Goal: Task Accomplishment & Management: Complete application form

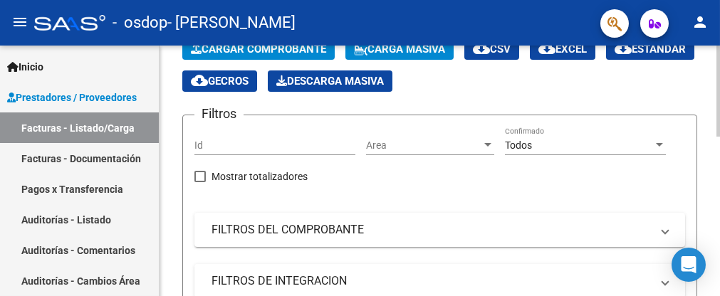
scroll to position [142, 0]
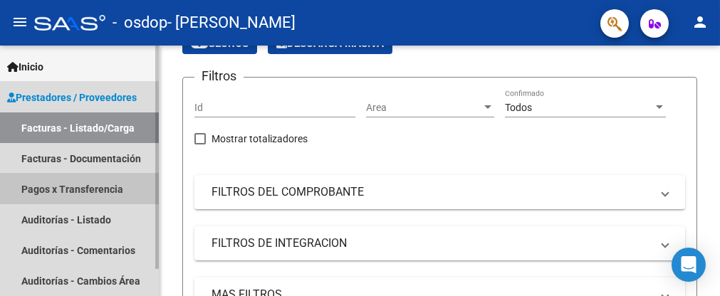
click at [75, 186] on link "Pagos x Transferencia" at bounding box center [79, 189] width 159 height 31
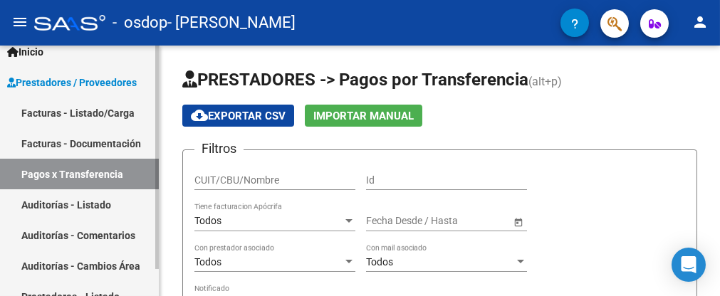
scroll to position [30, 0]
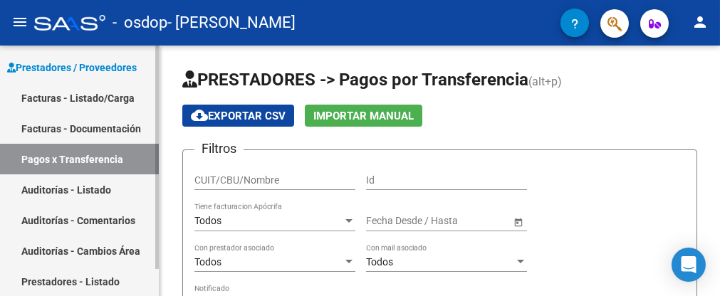
click at [95, 98] on link "Facturas - Listado/Carga" at bounding box center [79, 98] width 159 height 31
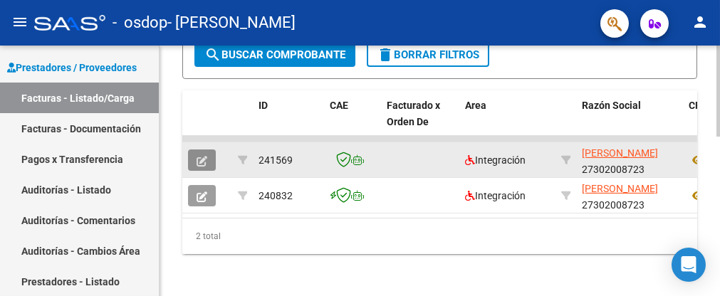
click at [202, 159] on icon "button" at bounding box center [202, 161] width 11 height 11
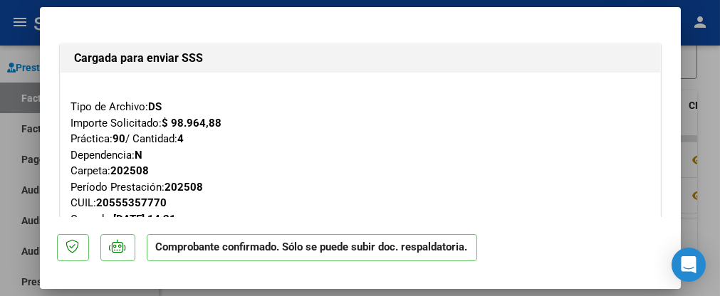
click at [709, 120] on div at bounding box center [360, 148] width 720 height 296
type input "$ 0,00"
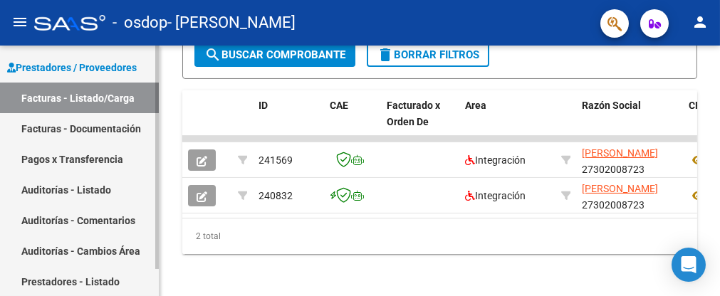
click at [68, 158] on link "Pagos x Transferencia" at bounding box center [79, 159] width 159 height 31
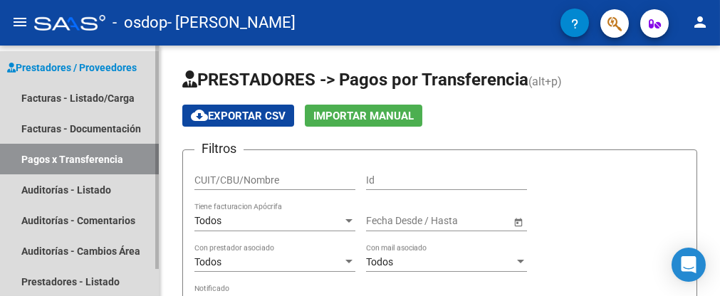
click at [107, 66] on span "Prestadores / Proveedores" at bounding box center [72, 68] width 130 height 16
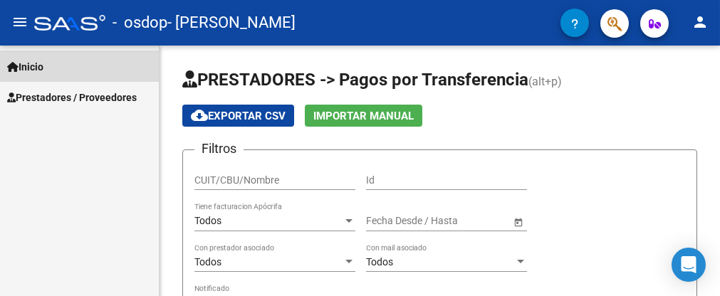
click at [36, 65] on span "Inicio" at bounding box center [25, 67] width 36 height 16
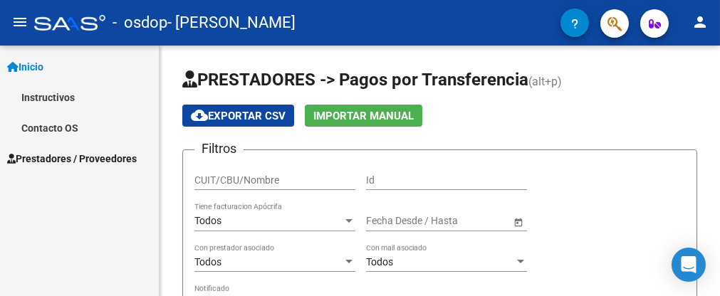
click at [58, 156] on span "Prestadores / Proveedores" at bounding box center [72, 159] width 130 height 16
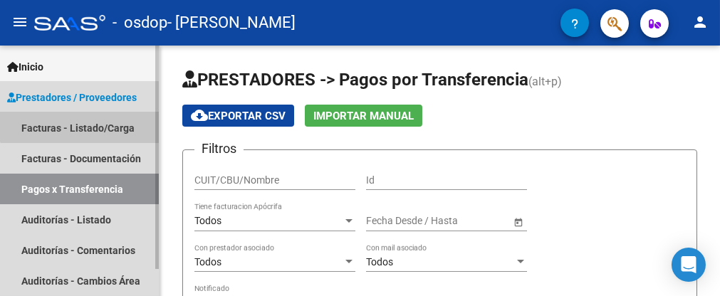
click at [93, 122] on link "Facturas - Listado/Carga" at bounding box center [79, 128] width 159 height 31
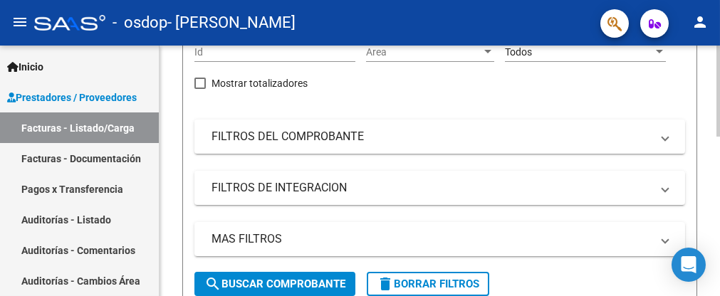
scroll to position [214, 0]
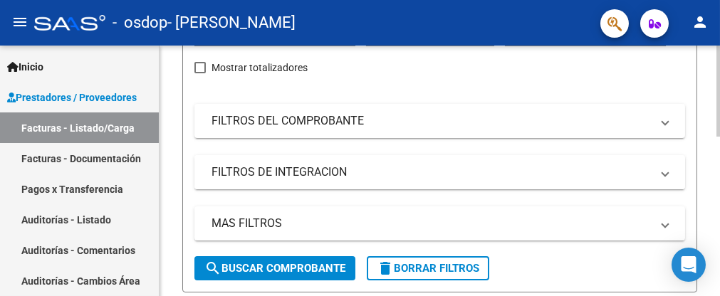
click at [664, 175] on span at bounding box center [665, 173] width 6 height 16
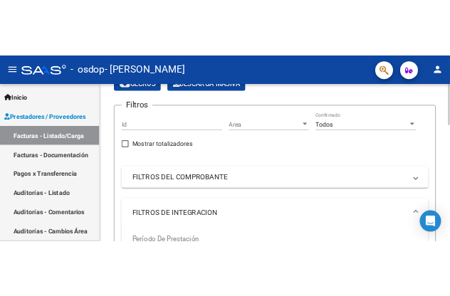
scroll to position [0, 0]
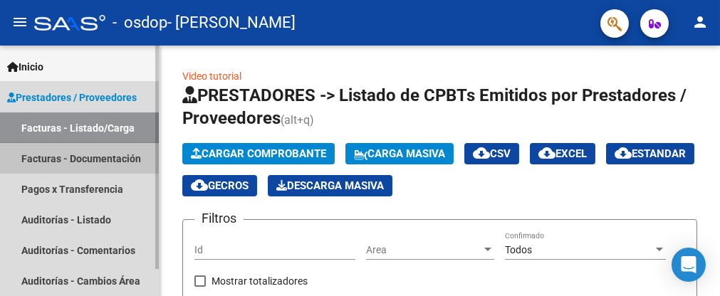
click at [94, 160] on link "Facturas - Documentación" at bounding box center [79, 158] width 159 height 31
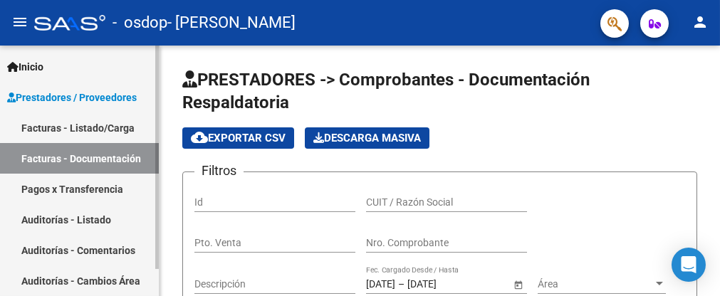
click at [78, 189] on link "Pagos x Transferencia" at bounding box center [79, 189] width 159 height 31
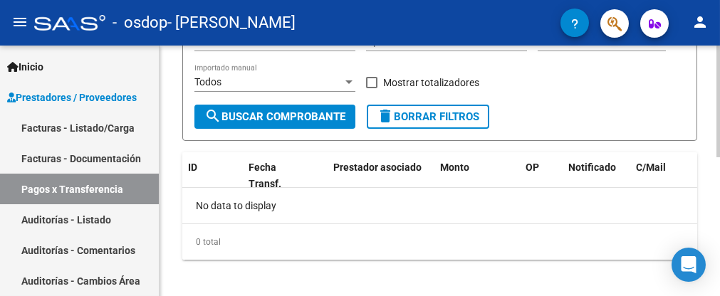
scroll to position [310, 0]
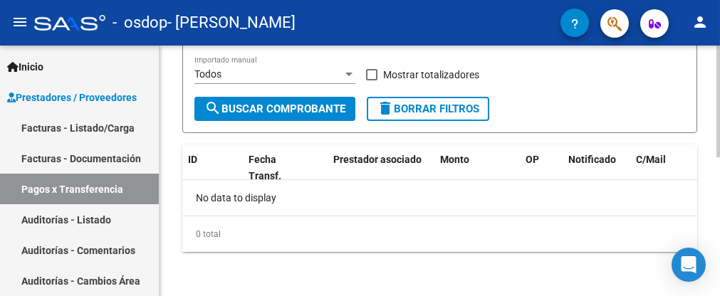
click at [285, 107] on span "search Buscar Comprobante" at bounding box center [274, 109] width 141 height 13
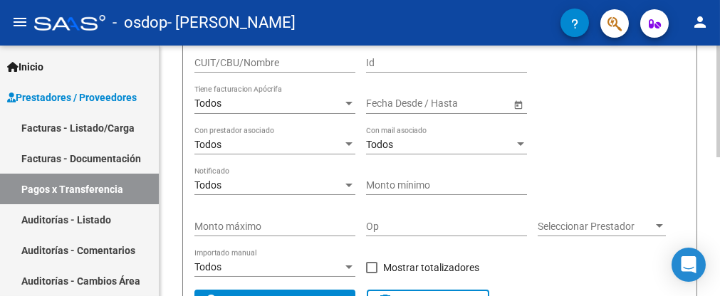
scroll to position [26, 0]
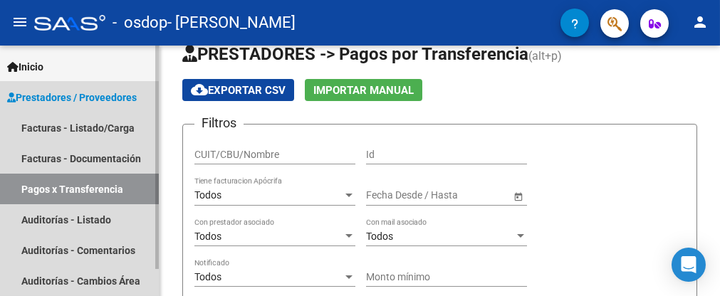
click at [84, 103] on span "Prestadores / Proveedores" at bounding box center [72, 98] width 130 height 16
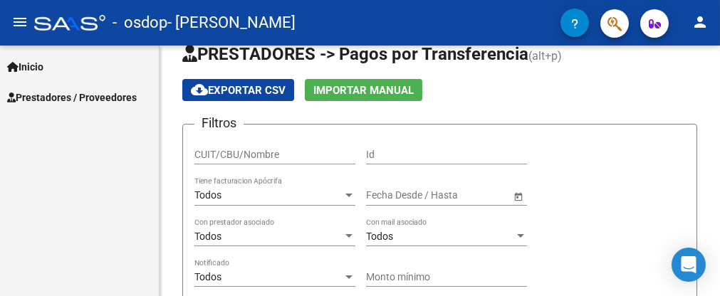
click at [43, 67] on span "Inicio" at bounding box center [25, 67] width 36 height 16
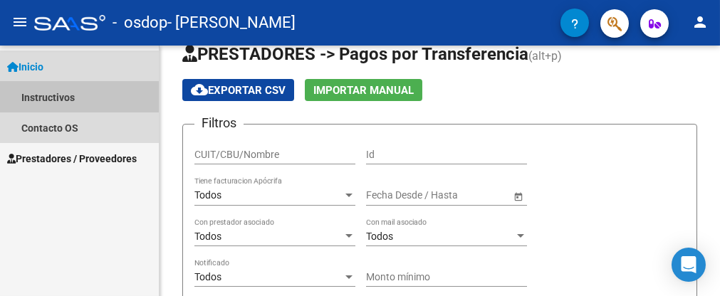
click at [73, 95] on link "Instructivos" at bounding box center [79, 97] width 159 height 31
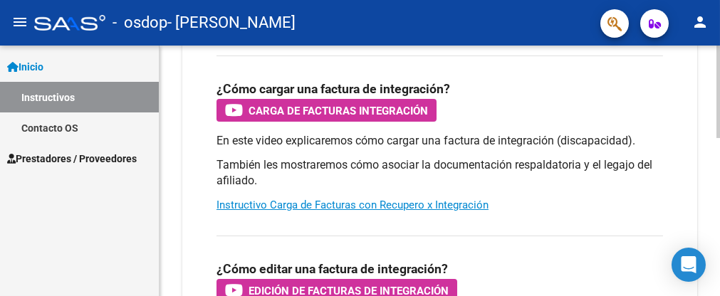
scroll to position [286, 0]
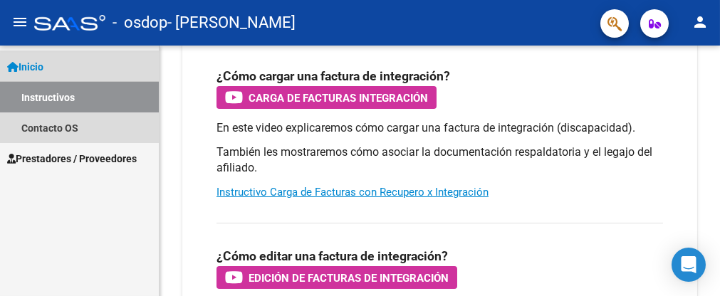
click at [61, 98] on link "Instructivos" at bounding box center [79, 97] width 159 height 31
drag, startPoint x: 62, startPoint y: 94, endPoint x: 52, endPoint y: 90, distance: 10.8
click at [61, 93] on link "Instructivos" at bounding box center [79, 97] width 159 height 31
click at [61, 66] on link "Inicio" at bounding box center [79, 66] width 159 height 31
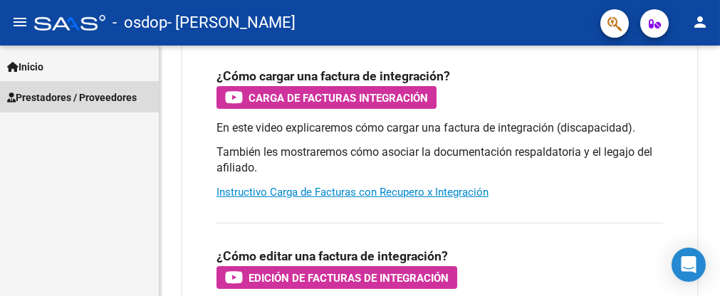
click at [87, 100] on span "Prestadores / Proveedores" at bounding box center [72, 98] width 130 height 16
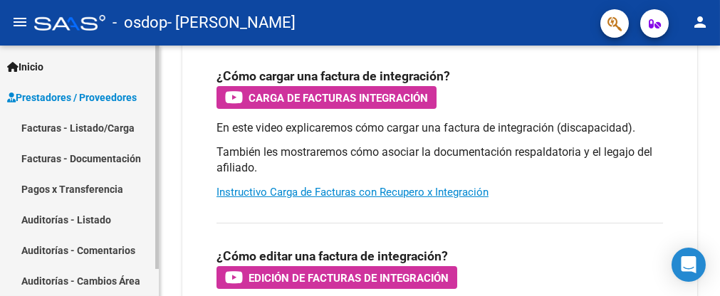
scroll to position [30, 0]
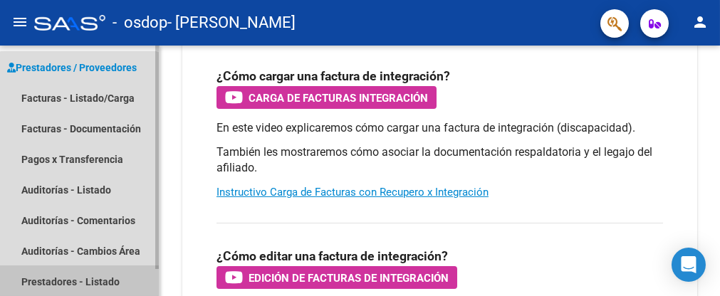
click at [78, 281] on link "Prestadores - Listado" at bounding box center [79, 281] width 159 height 31
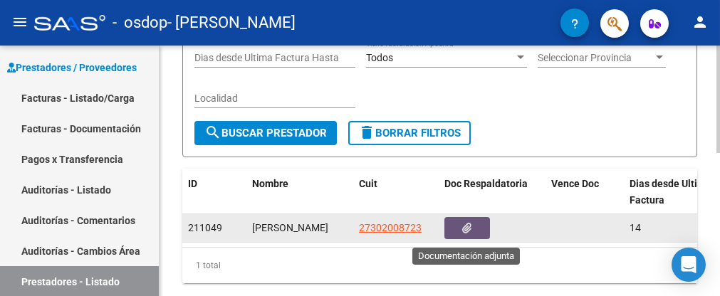
click at [449, 230] on icon "button" at bounding box center [467, 228] width 9 height 11
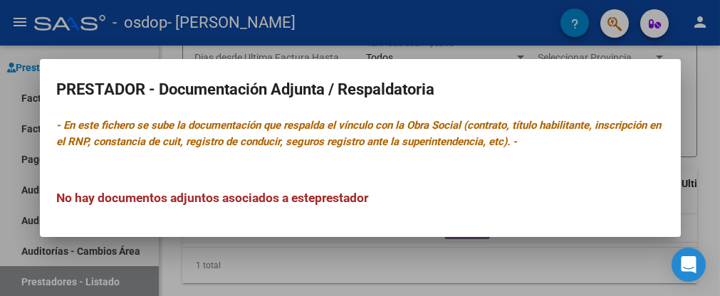
click at [449, 194] on h3 "No hay documentos adjuntos asociados a este prestador" at bounding box center [360, 198] width 607 height 19
click at [449, 257] on div at bounding box center [360, 148] width 720 height 296
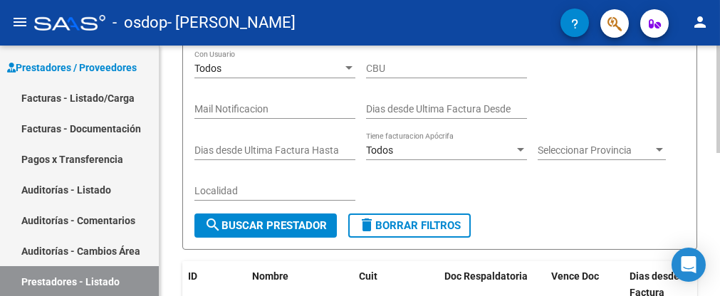
scroll to position [122, 0]
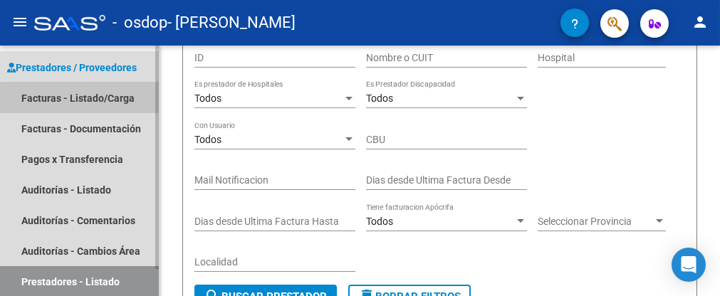
click at [120, 100] on link "Facturas - Listado/Carga" at bounding box center [79, 98] width 159 height 31
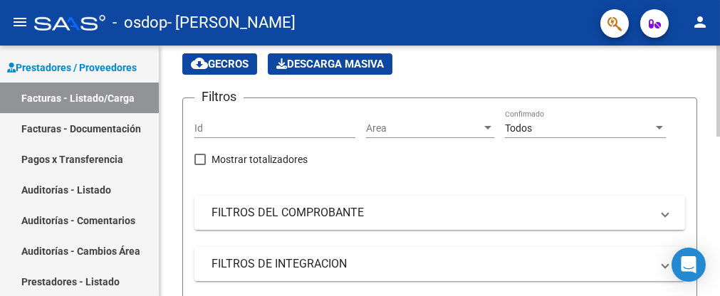
scroll to position [193, 0]
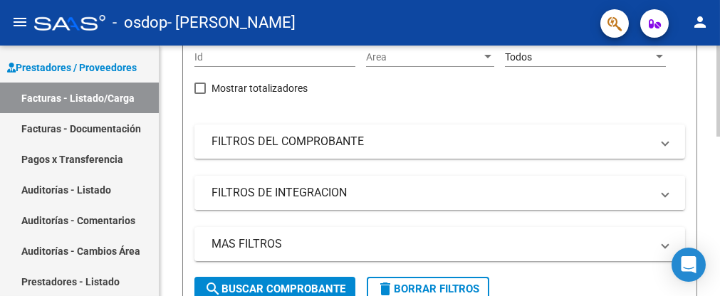
click at [449, 194] on span at bounding box center [665, 193] width 6 height 16
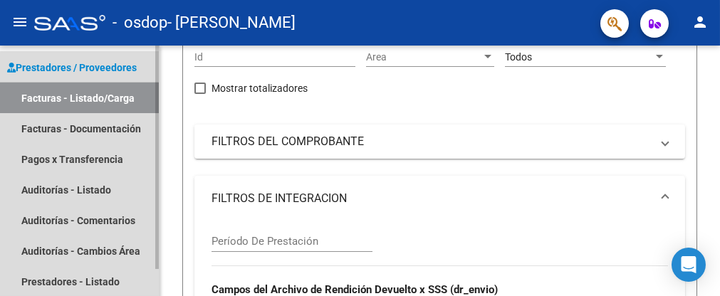
click at [57, 99] on link "Facturas - Listado/Carga" at bounding box center [79, 98] width 159 height 31
click at [87, 67] on span "Prestadores / Proveedores" at bounding box center [72, 68] width 130 height 16
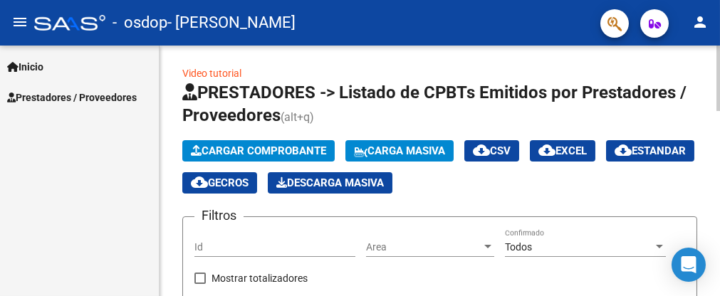
scroll to position [0, 0]
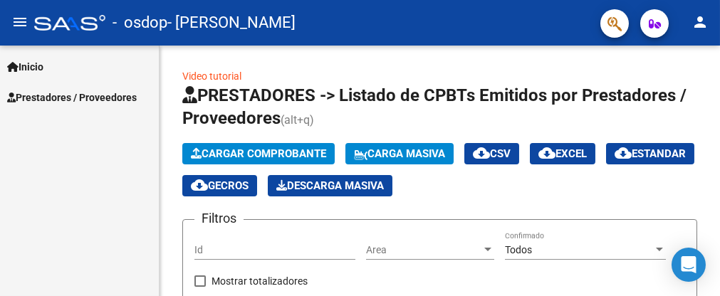
click at [18, 22] on mat-icon "menu" at bounding box center [19, 22] width 17 height 17
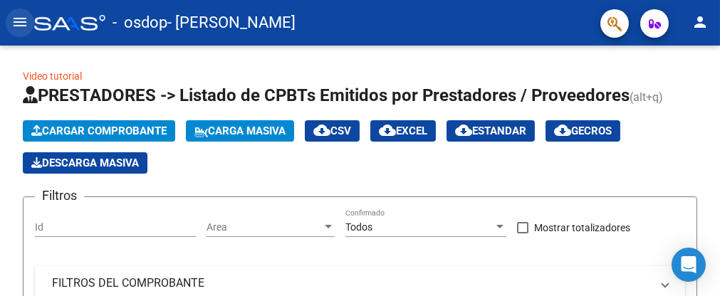
click at [18, 22] on mat-icon "menu" at bounding box center [19, 22] width 17 height 17
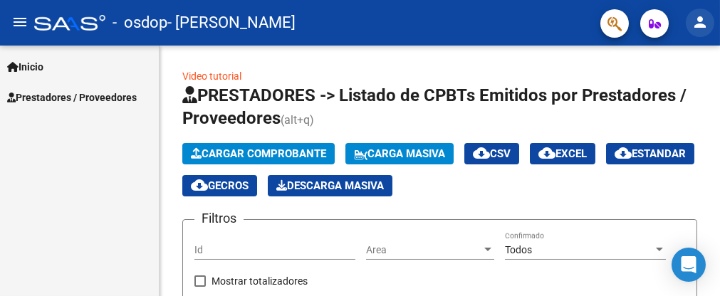
click at [449, 24] on mat-icon "person" at bounding box center [699, 22] width 17 height 17
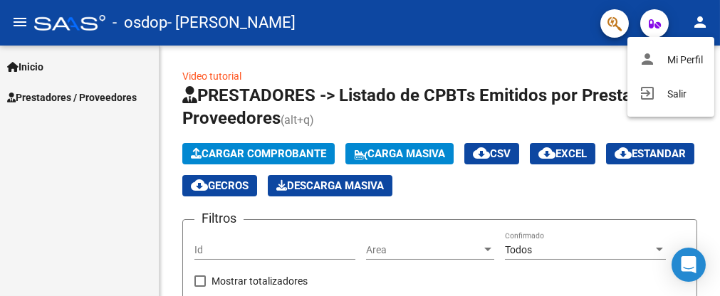
click at [449, 24] on div at bounding box center [360, 148] width 720 height 296
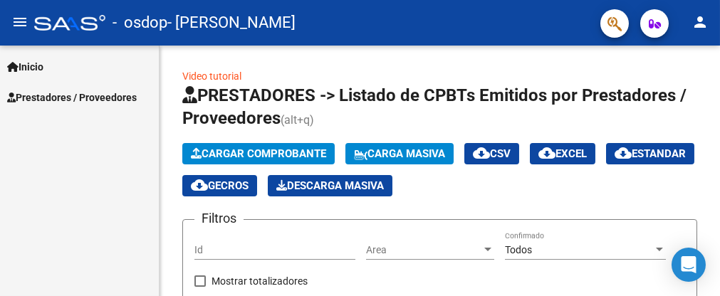
click at [402, 24] on div "- osdop - [PERSON_NAME]" at bounding box center [311, 22] width 555 height 31
